Goal: Complete application form

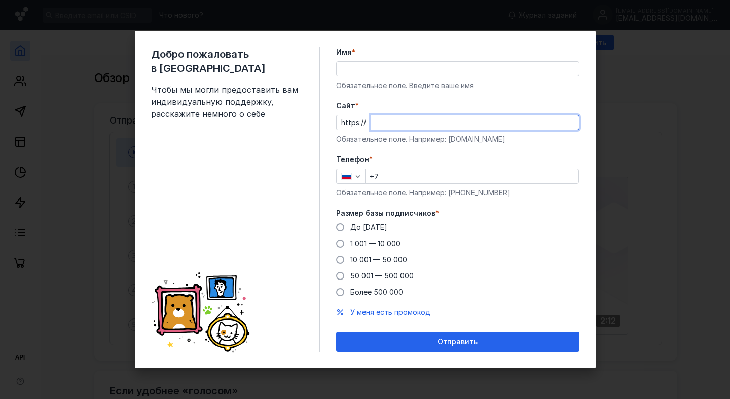
click at [392, 117] on input "Cайт *" at bounding box center [475, 123] width 208 height 14
type input "[DOMAIN_NAME]"
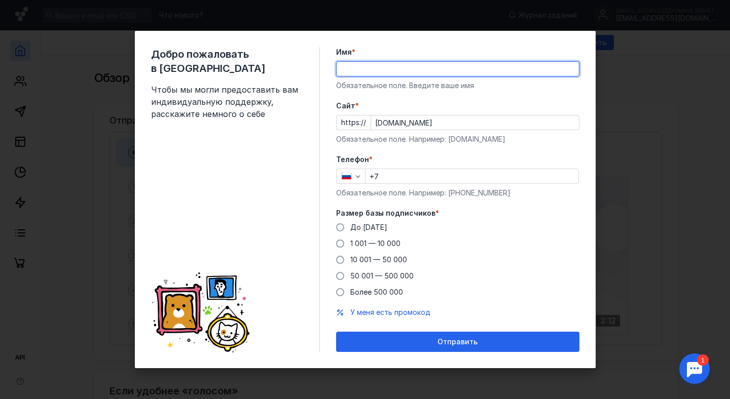
click at [353, 62] on input "Имя *" at bounding box center [458, 69] width 242 height 14
type input "[PERSON_NAME]"
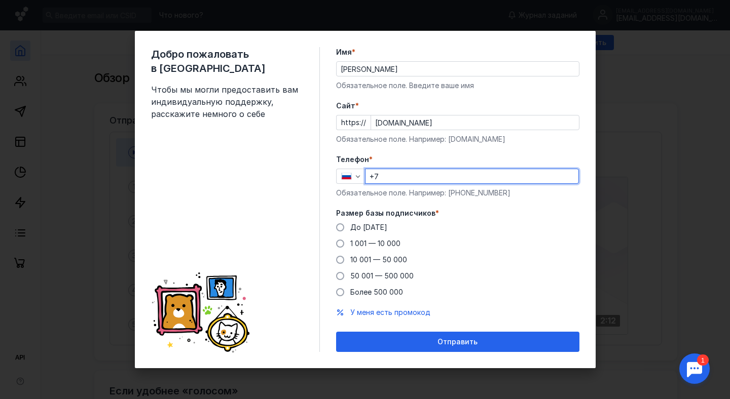
click at [417, 176] on input "+7" at bounding box center [472, 176] width 213 height 14
type input "[PHONE_NUMBER]"
click at [356, 232] on div "До [DATE]" at bounding box center [368, 228] width 37 height 10
click at [0, 0] on input "До [DATE]" at bounding box center [0, 0] width 0 height 0
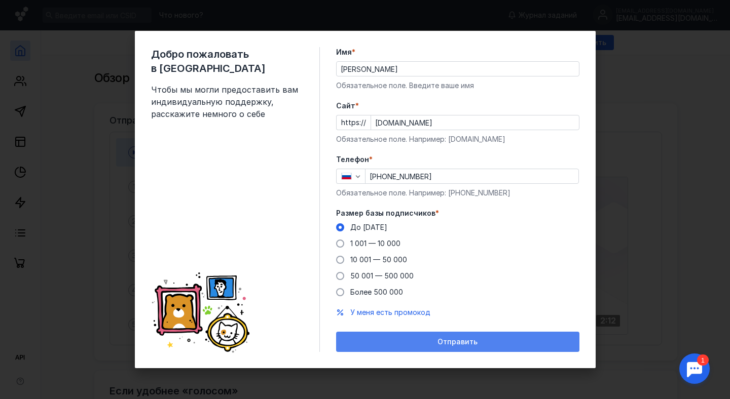
click at [391, 339] on div "Отправить" at bounding box center [457, 342] width 233 height 9
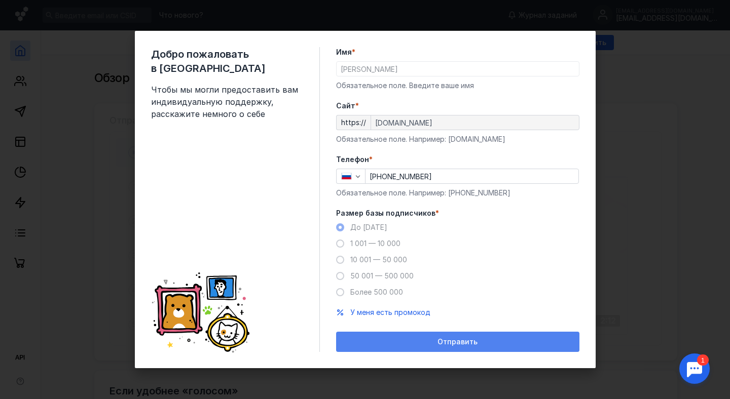
click at [438, 339] on div "Отправить" at bounding box center [457, 342] width 233 height 9
click at [435, 340] on div "Отправить" at bounding box center [457, 342] width 233 height 9
click at [478, 340] on div "Отправить" at bounding box center [457, 342] width 233 height 9
click at [478, 340] on div "Отправить" at bounding box center [457, 342] width 243 height 20
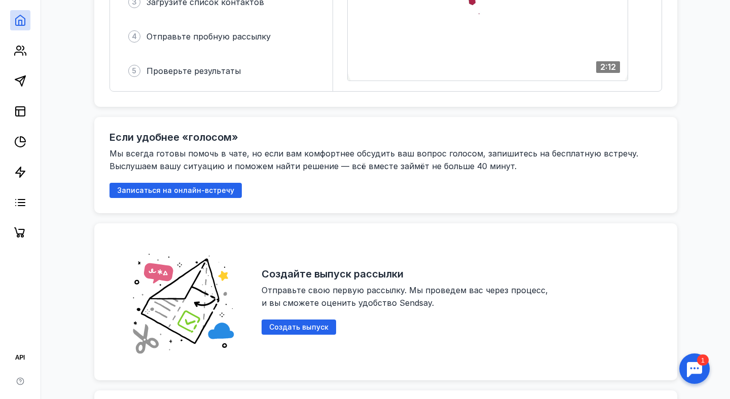
scroll to position [154, 0]
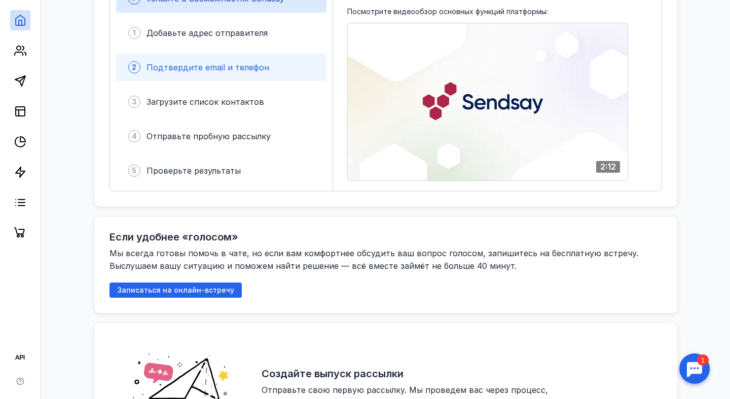
click at [205, 63] on span "Подтвердите email и телефон" at bounding box center [208, 67] width 123 height 10
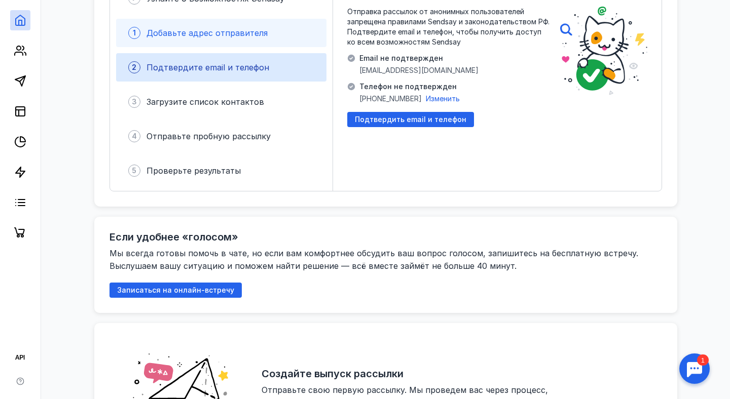
click at [207, 43] on div "1 Добавьте адрес отправителя" at bounding box center [221, 33] width 210 height 28
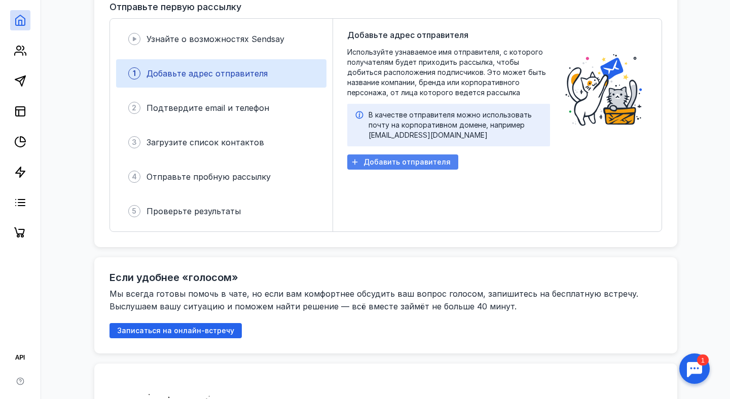
scroll to position [108, 0]
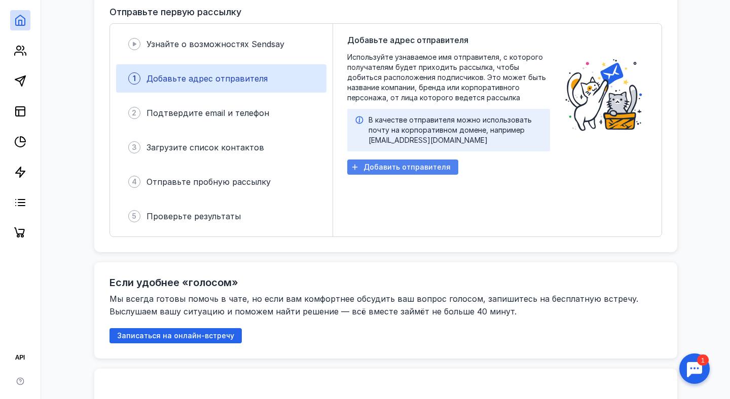
click at [395, 165] on span "Добавить отправителя" at bounding box center [406, 167] width 87 height 9
